Goal: Find specific fact: Find specific fact

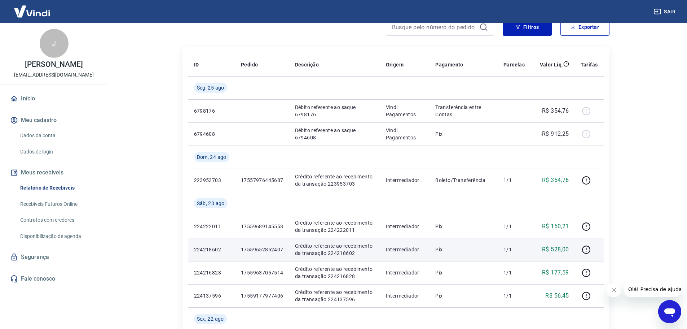
scroll to position [72, 0]
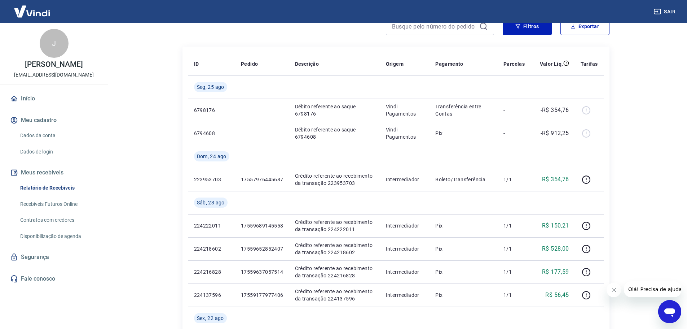
drag, startPoint x: 618, startPoint y: 289, endPoint x: 1136, endPoint y: 570, distance: 590.0
click at [618, 289] on button "Fechar mensagem da empresa" at bounding box center [613, 289] width 14 height 14
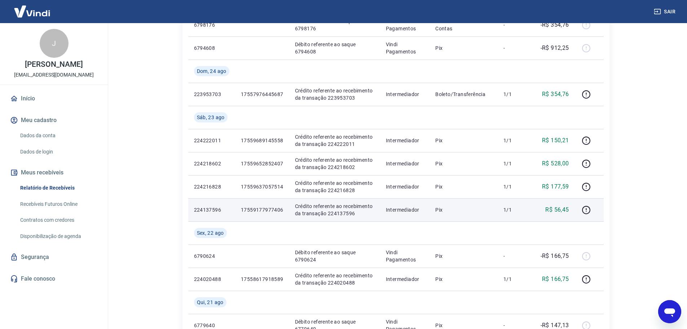
scroll to position [180, 0]
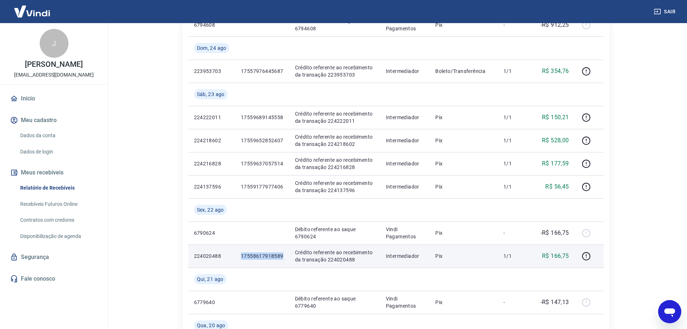
drag, startPoint x: 284, startPoint y: 255, endPoint x: 241, endPoint y: 258, distance: 43.7
click at [241, 257] on td "17558617918589" at bounding box center [262, 255] width 54 height 23
copy p "17558617918589"
